Goal: Navigation & Orientation: Find specific page/section

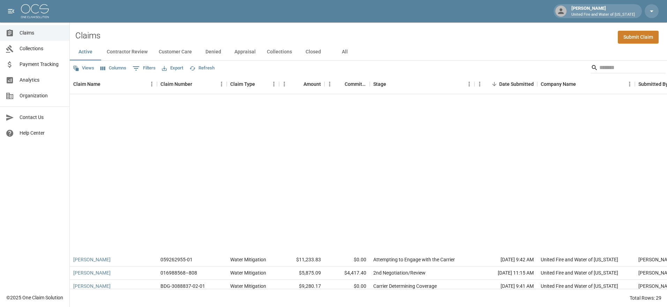
scroll to position [186, 0]
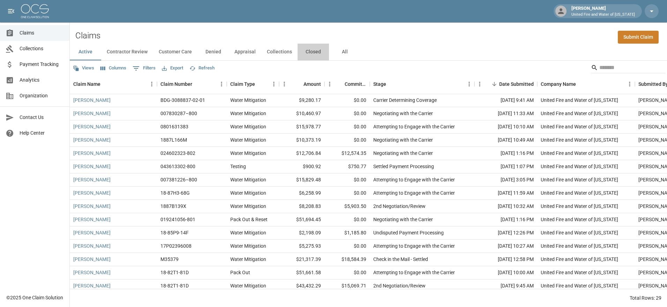
click at [301, 54] on button "Closed" at bounding box center [313, 52] width 31 height 17
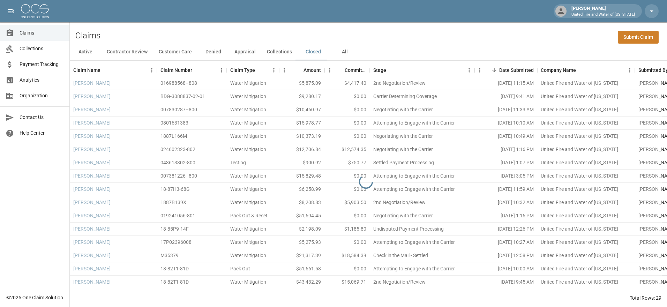
scroll to position [155, 0]
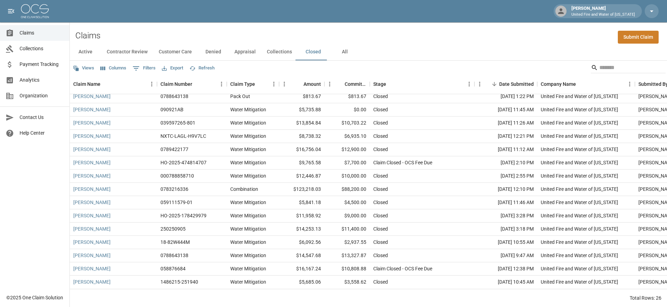
click at [283, 53] on button "Collections" at bounding box center [279, 52] width 36 height 17
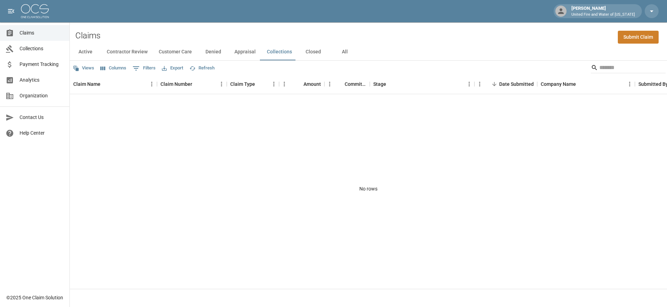
click at [94, 50] on button "Active" at bounding box center [85, 52] width 31 height 17
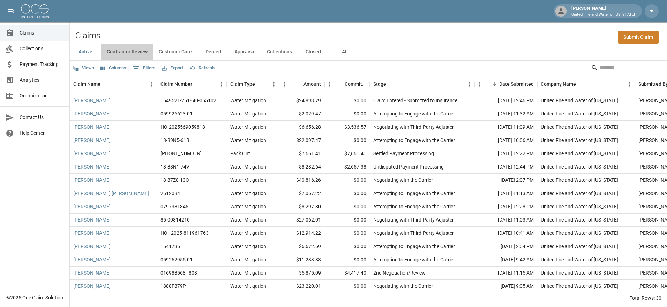
click at [125, 49] on button "Contractor Review" at bounding box center [127, 52] width 52 height 17
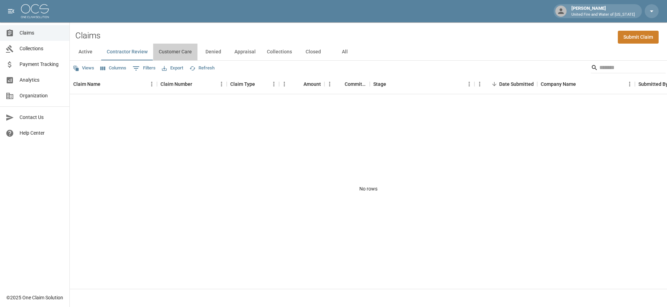
click at [175, 53] on button "Customer Care" at bounding box center [175, 52] width 44 height 17
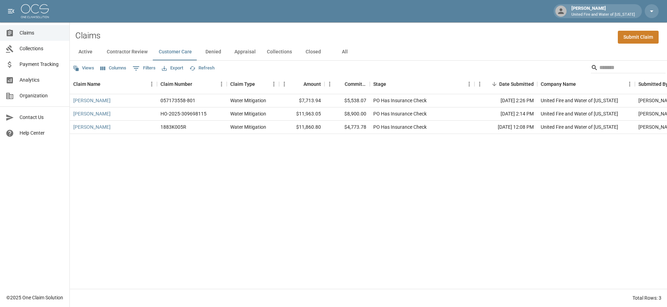
click at [211, 51] on button "Denied" at bounding box center [212, 52] width 31 height 17
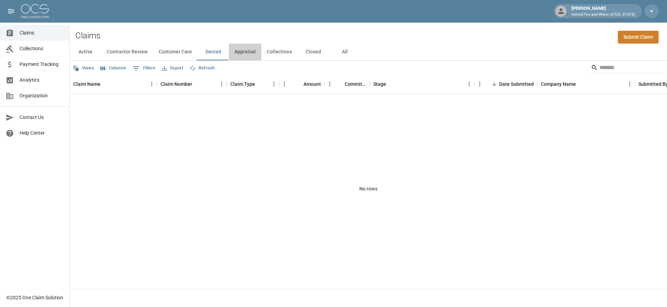
click at [239, 53] on button "Appraisal" at bounding box center [245, 52] width 32 height 17
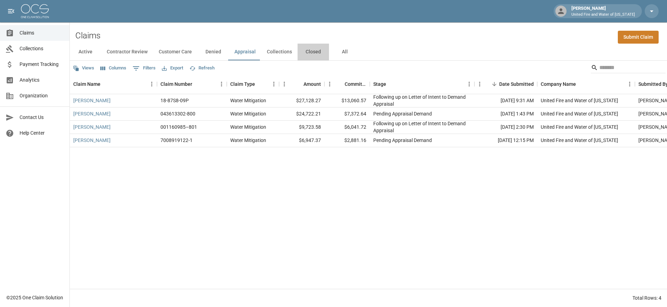
click at [306, 53] on button "Closed" at bounding box center [313, 52] width 31 height 17
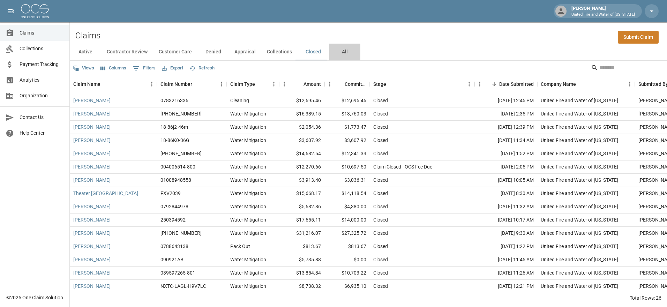
click at [341, 53] on button "All" at bounding box center [344, 52] width 31 height 17
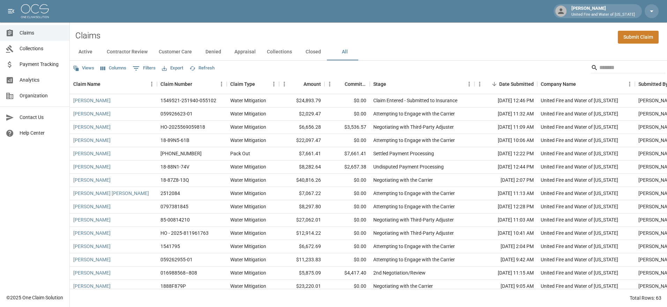
click at [270, 53] on button "Collections" at bounding box center [279, 52] width 36 height 17
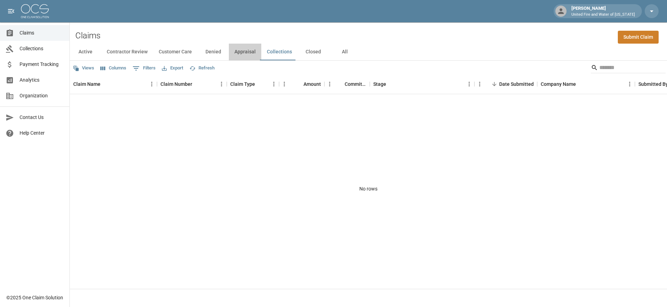
click at [253, 51] on button "Appraisal" at bounding box center [245, 52] width 32 height 17
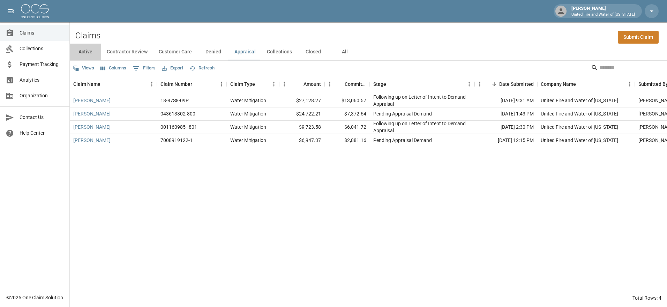
click at [91, 54] on button "Active" at bounding box center [85, 52] width 31 height 17
